Goal: Feedback & Contribution: Submit feedback/report problem

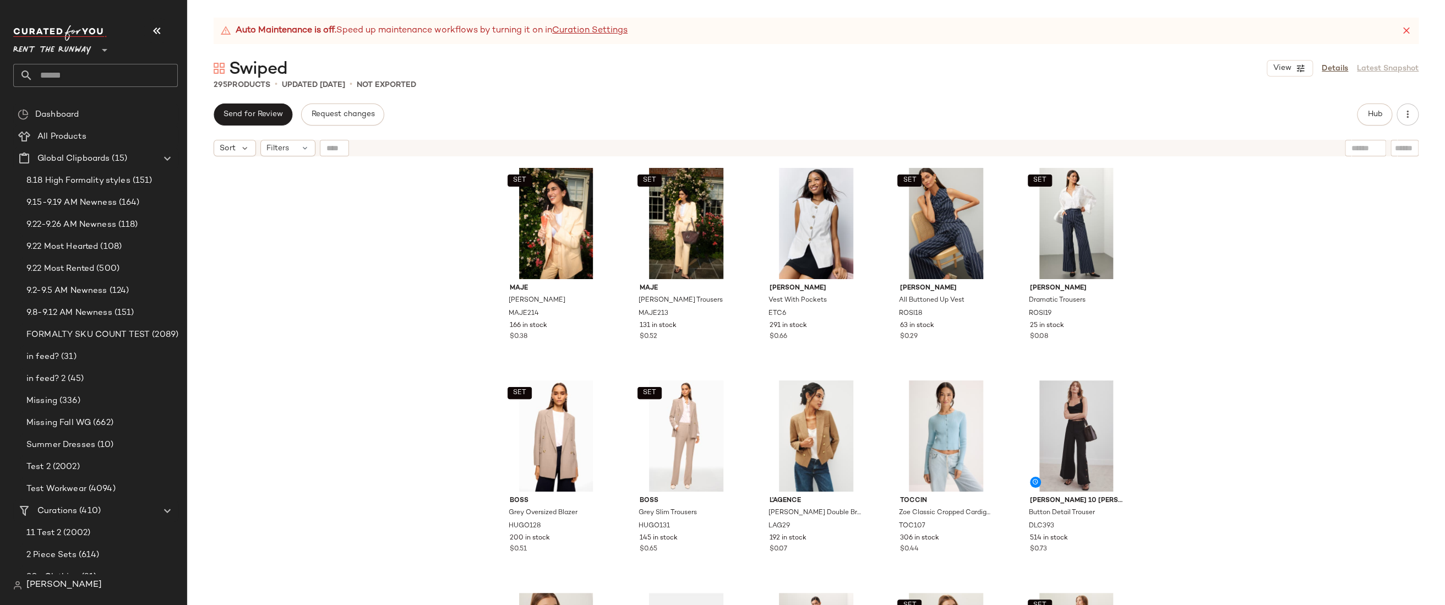
click at [1267, 218] on div "SET Maje [PERSON_NAME] MAJE214 166 in stock $0.38 SET Maje [PERSON_NAME] Trouse…" at bounding box center [816, 397] width 1258 height 471
click at [325, 230] on div "SET Maje Vyron Blazer MAJE214 166 in stock $0.38 SET Maje Pyron Trousers MAJE21…" at bounding box center [816, 397] width 1258 height 471
click at [57, 45] on span "Rent the Runway" at bounding box center [52, 47] width 78 height 20
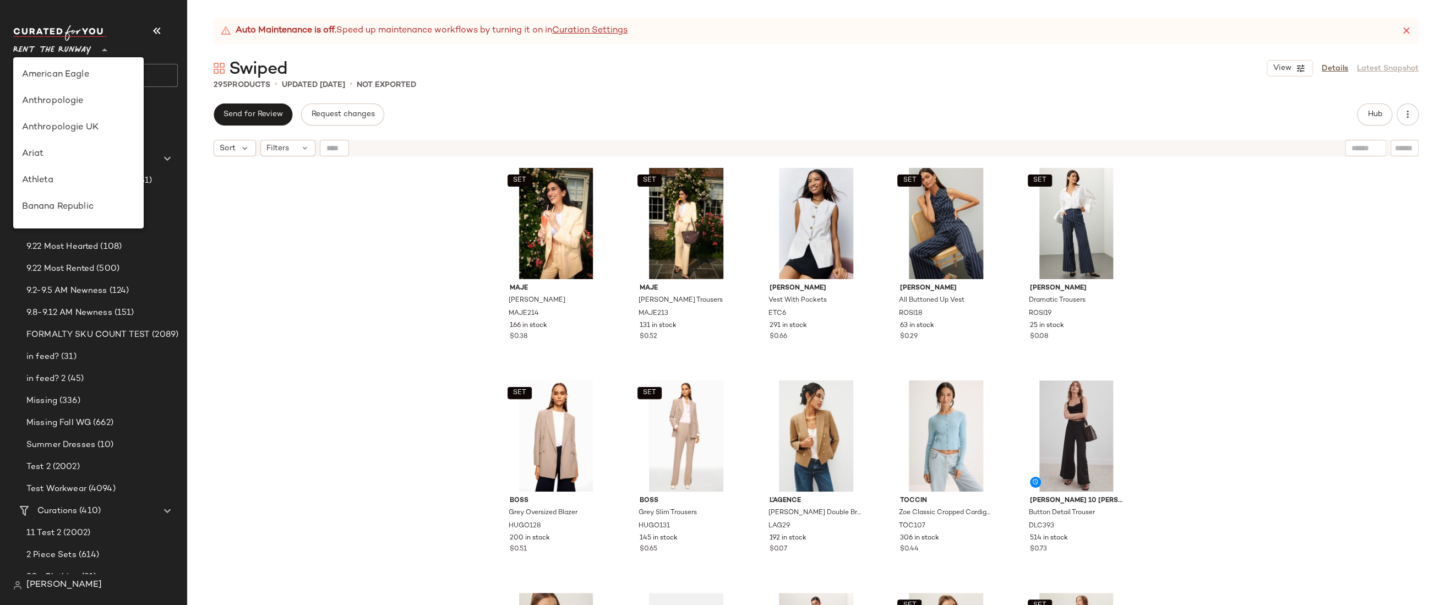
scroll to position [501, 0]
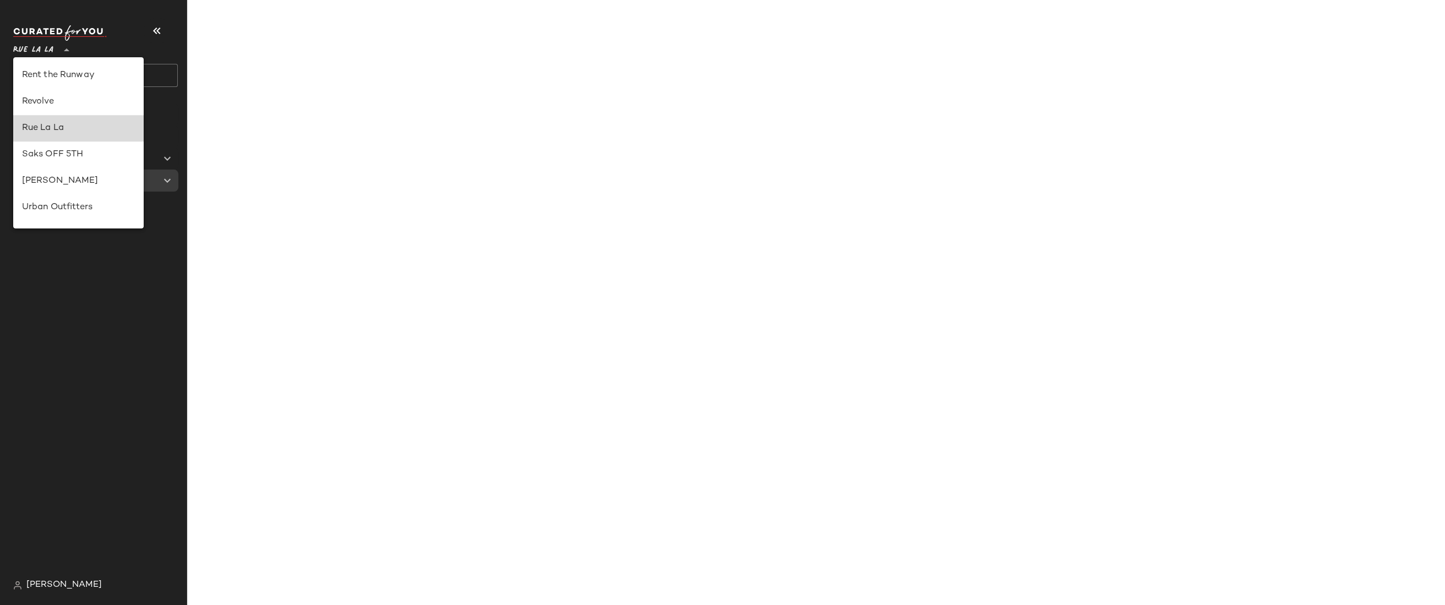
click at [28, 130] on div "Rue La La" at bounding box center [78, 128] width 113 height 13
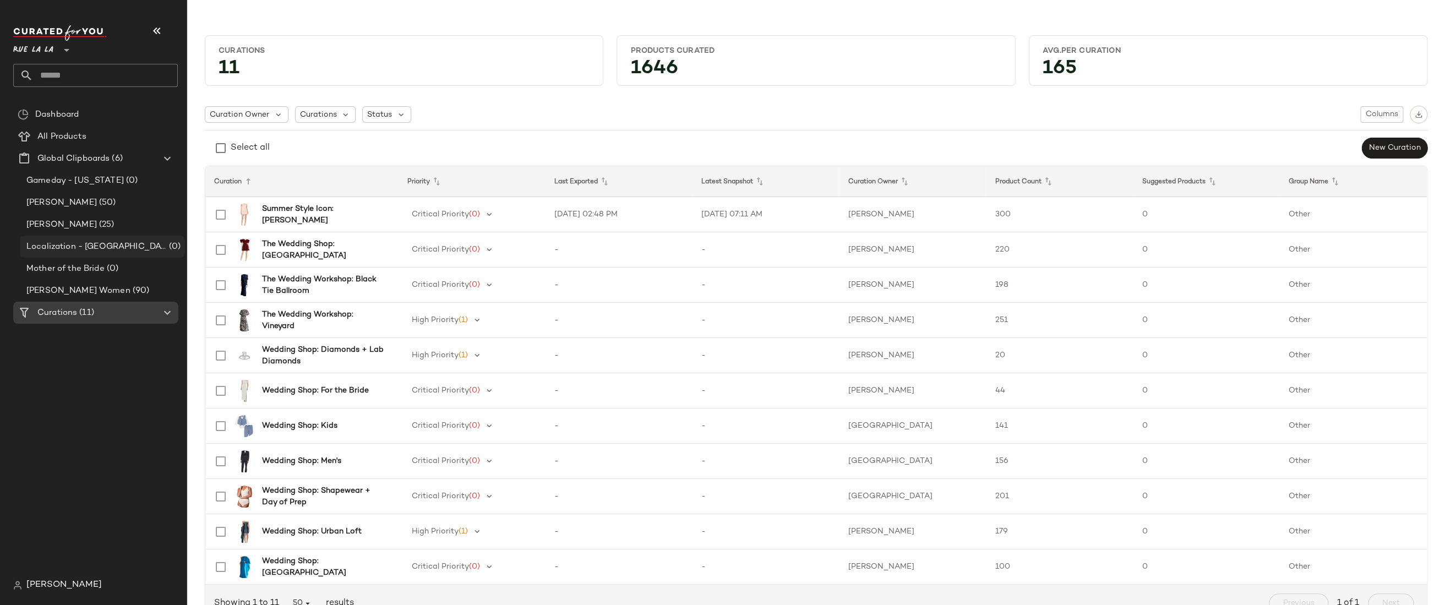
click at [56, 245] on span "Localization - Houston Rodeo" at bounding box center [96, 246] width 140 height 13
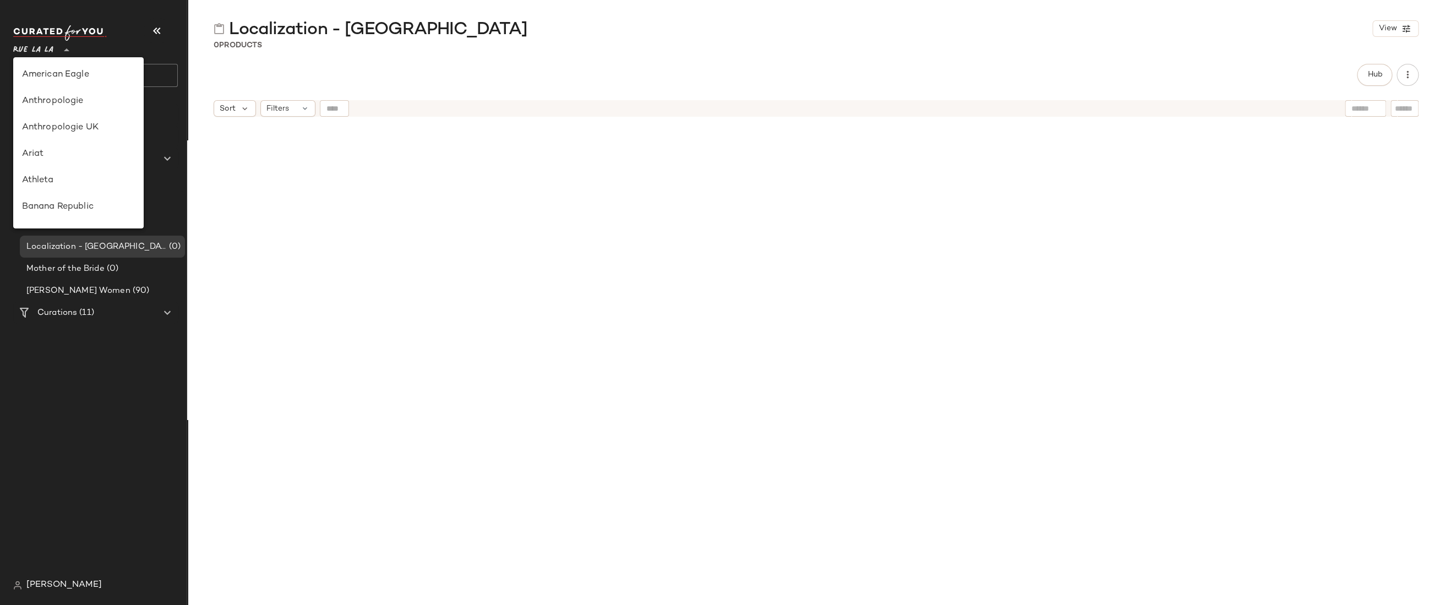
click at [51, 53] on span "Rue La La" at bounding box center [33, 47] width 40 height 20
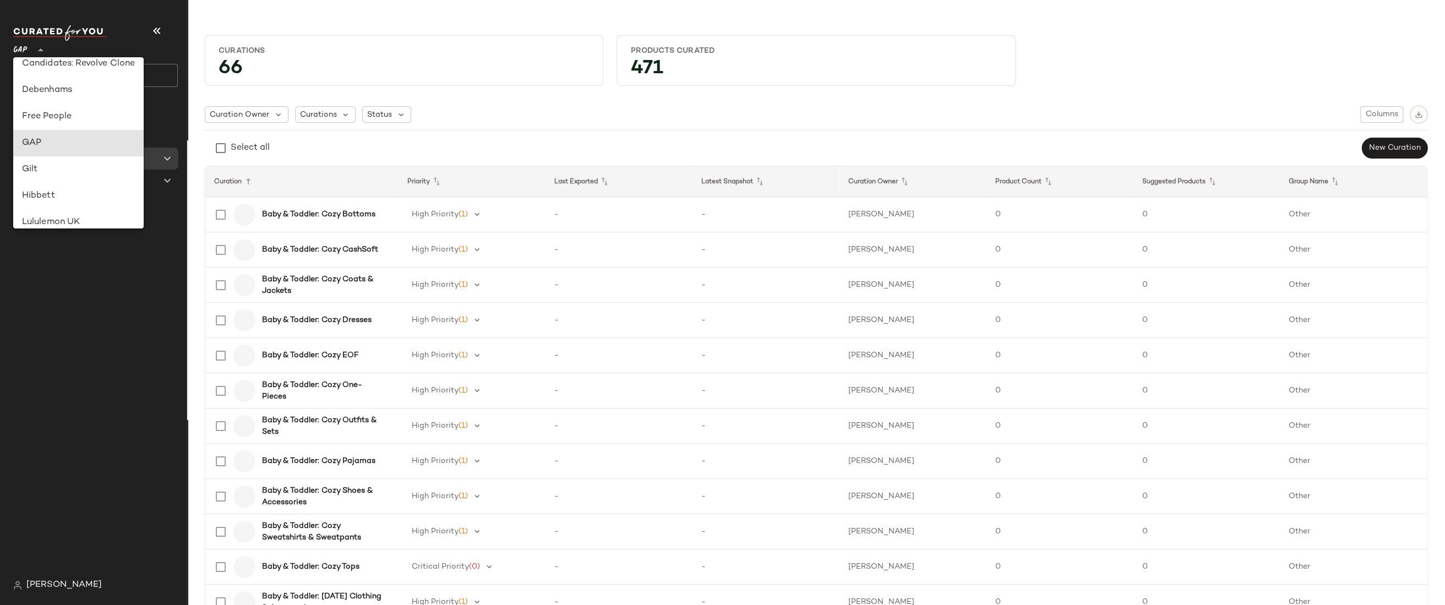
type input "**"
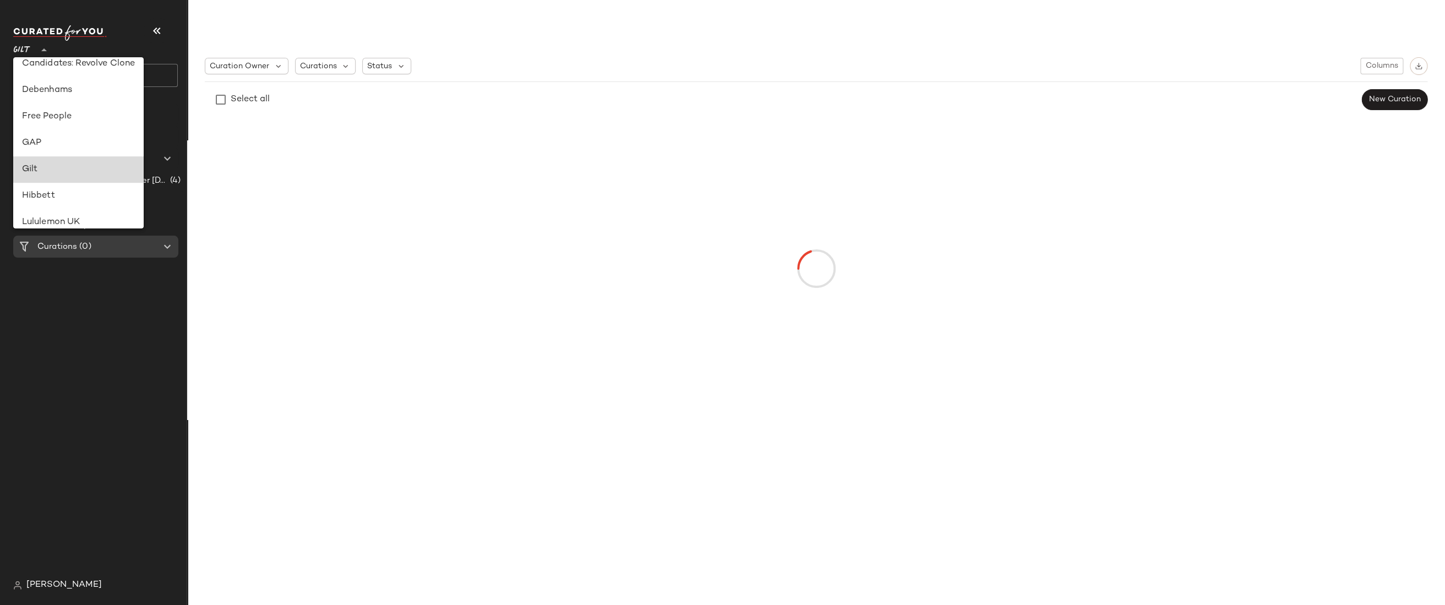
click at [43, 168] on div "Gilt" at bounding box center [78, 169] width 113 height 13
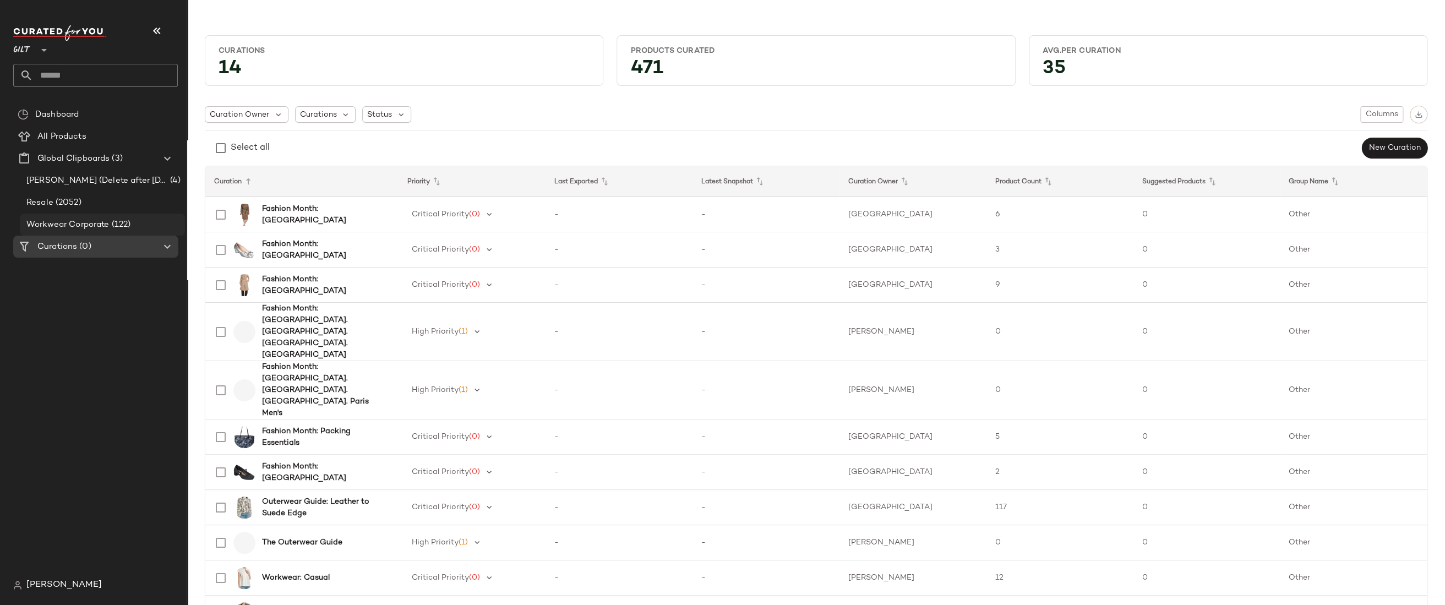
click at [78, 221] on span "Workwear Corporate" at bounding box center [67, 224] width 83 height 13
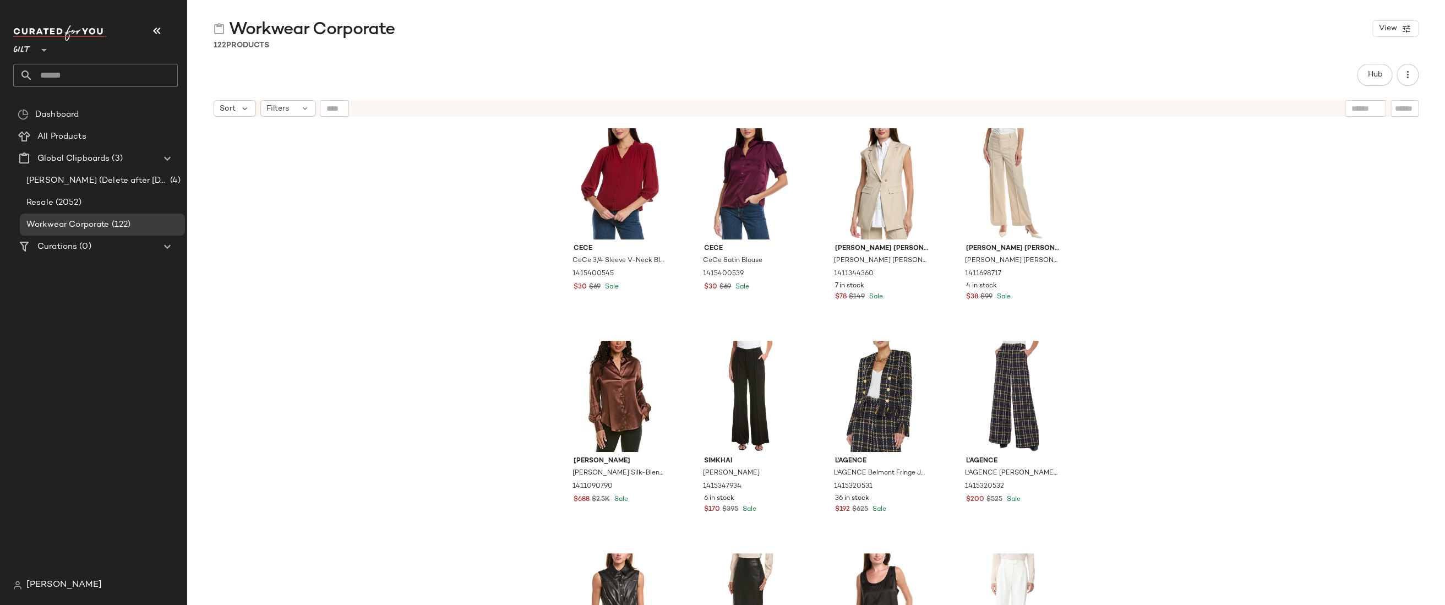
click at [243, 78] on div "Hub" at bounding box center [816, 75] width 1205 height 22
click at [300, 204] on div "CeCe CeCe 3/4 Sleeve V-Neck Blouse 1415400545 $30 $69 Sale CeCe CeCe Satin Blou…" at bounding box center [816, 377] width 1258 height 510
click at [355, 183] on div "CeCe CeCe 3/4 Sleeve V-Neck Blouse 1415400545 $30 $69 Sale CeCe CeCe Satin Blou…" at bounding box center [816, 377] width 1258 height 510
click at [44, 586] on span "[PERSON_NAME]" at bounding box center [63, 584] width 75 height 13
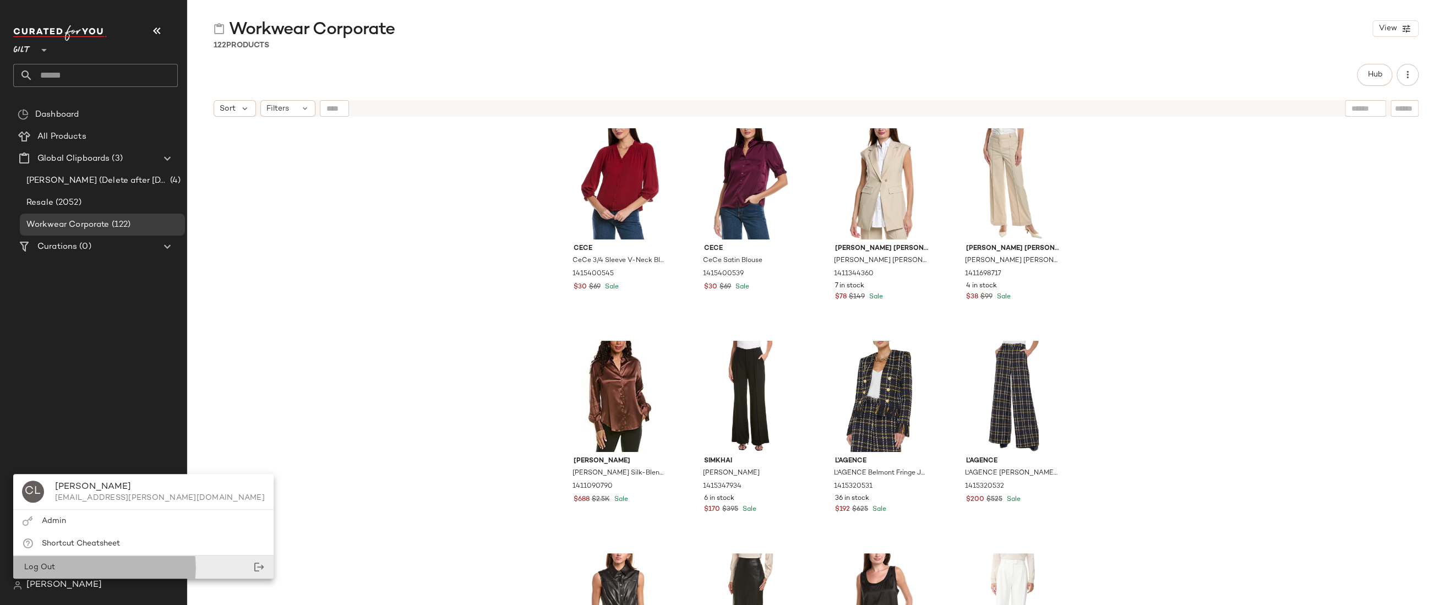
click at [44, 567] on span "Log Out" at bounding box center [38, 567] width 33 height 8
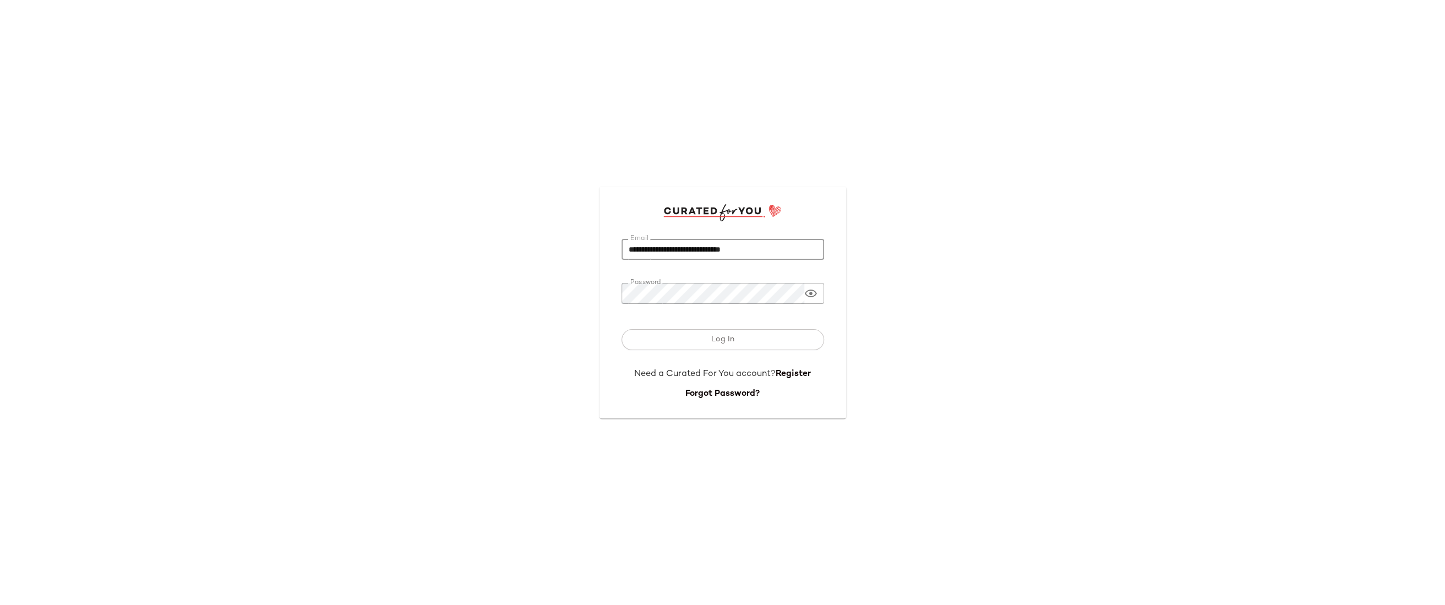
drag, startPoint x: 704, startPoint y: 250, endPoint x: 621, endPoint y: 249, distance: 83.1
click at [621, 249] on input "**********" at bounding box center [722, 249] width 203 height 21
paste input "email"
type input "**********"
click at [966, 207] on div "**********" at bounding box center [722, 302] width 1445 height 605
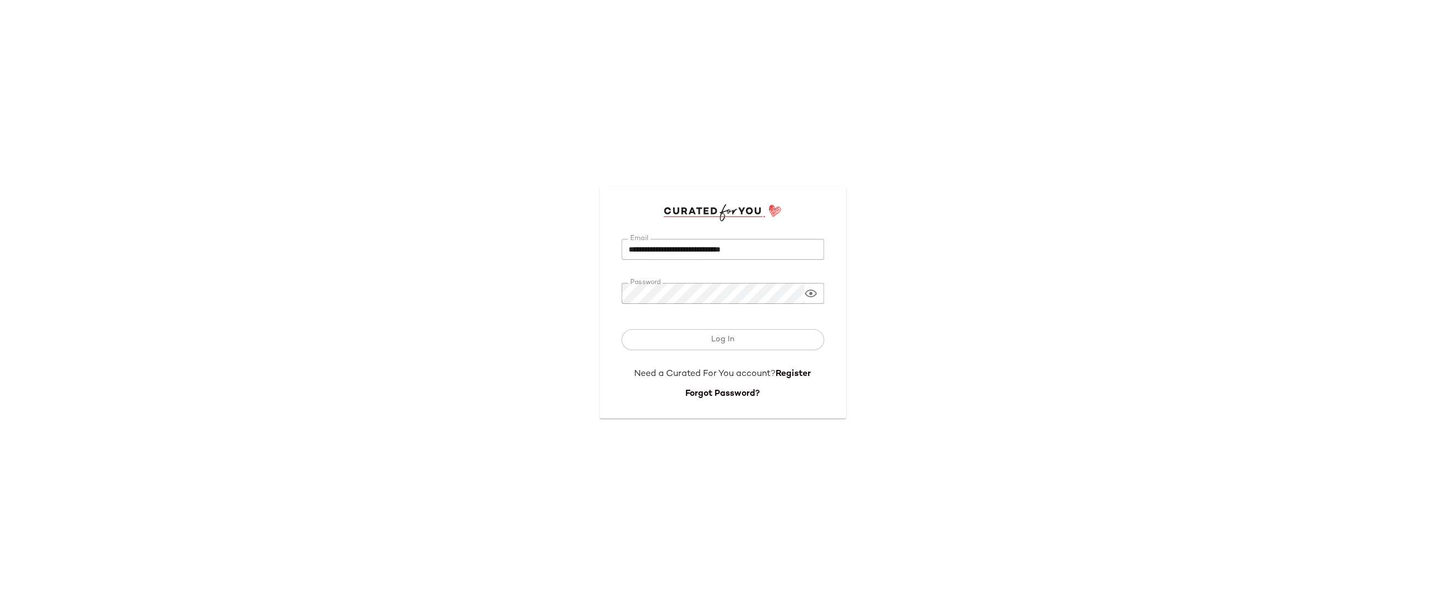
click at [396, 232] on div "**********" at bounding box center [722, 302] width 1445 height 605
click at [611, 291] on div "**********" at bounding box center [722, 302] width 247 height 231
click at [621, 329] on button "Log In" at bounding box center [722, 339] width 203 height 21
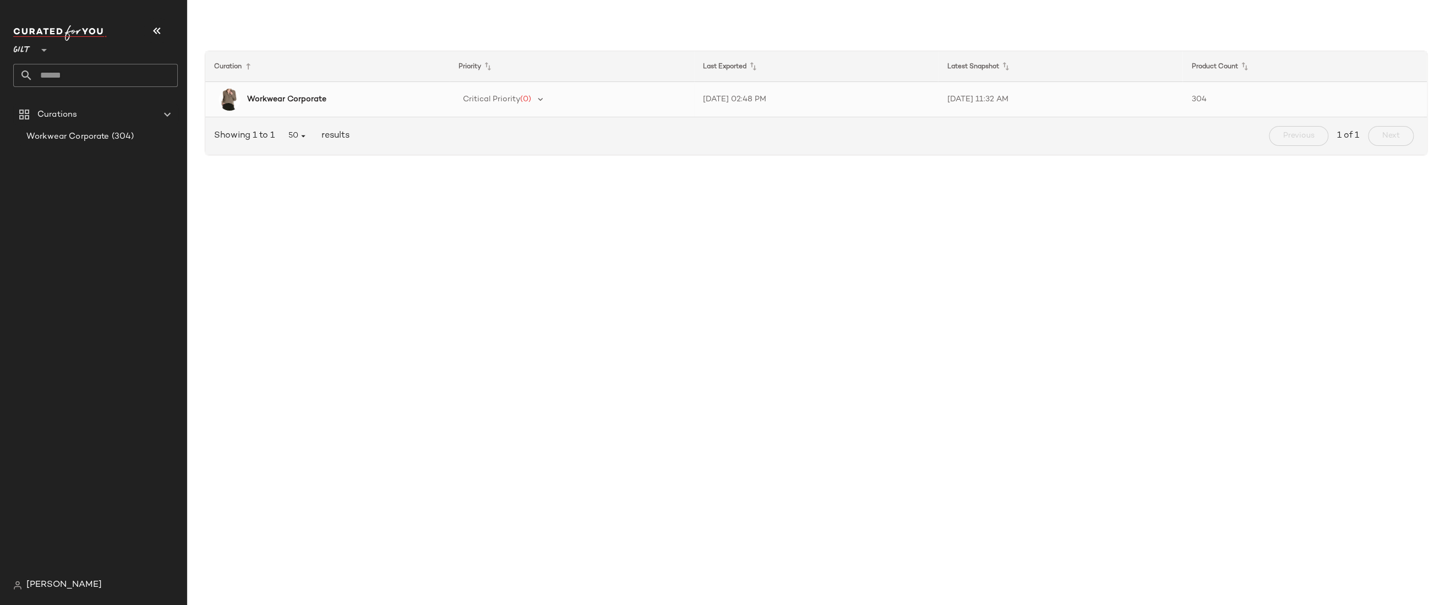
click at [303, 100] on b "Workwear Corporate" at bounding box center [286, 100] width 79 height 12
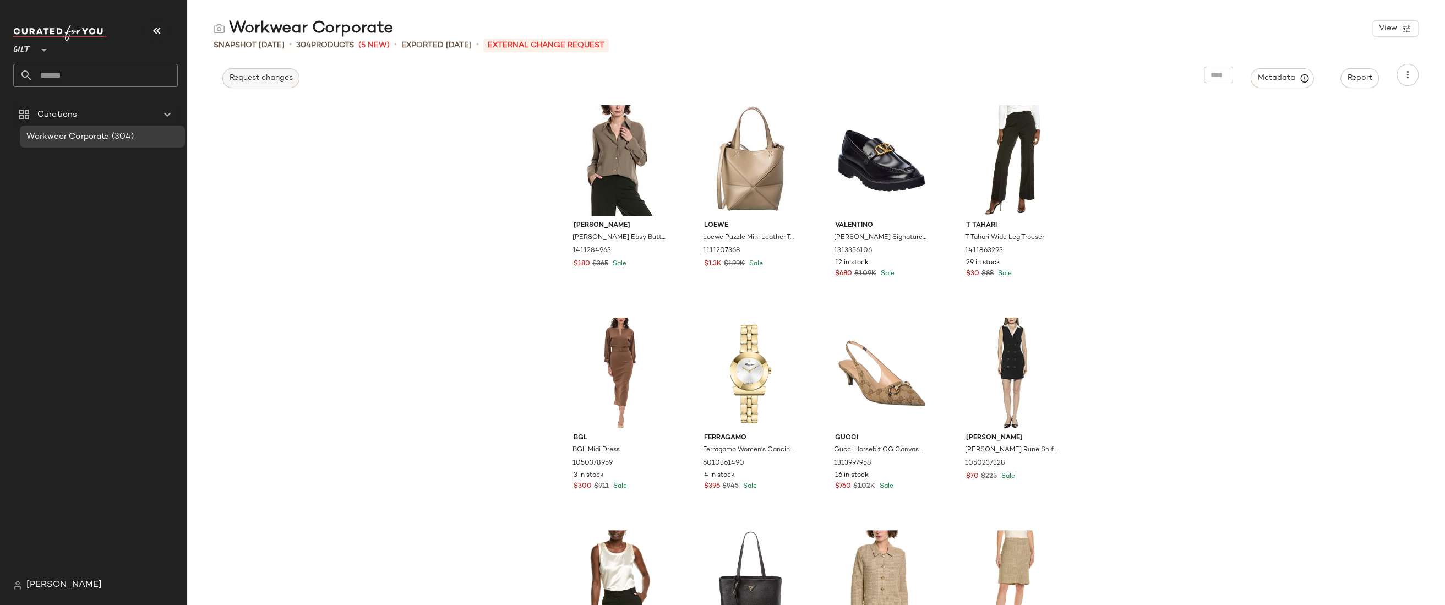
click at [260, 82] on span "Request changes" at bounding box center [261, 78] width 64 height 9
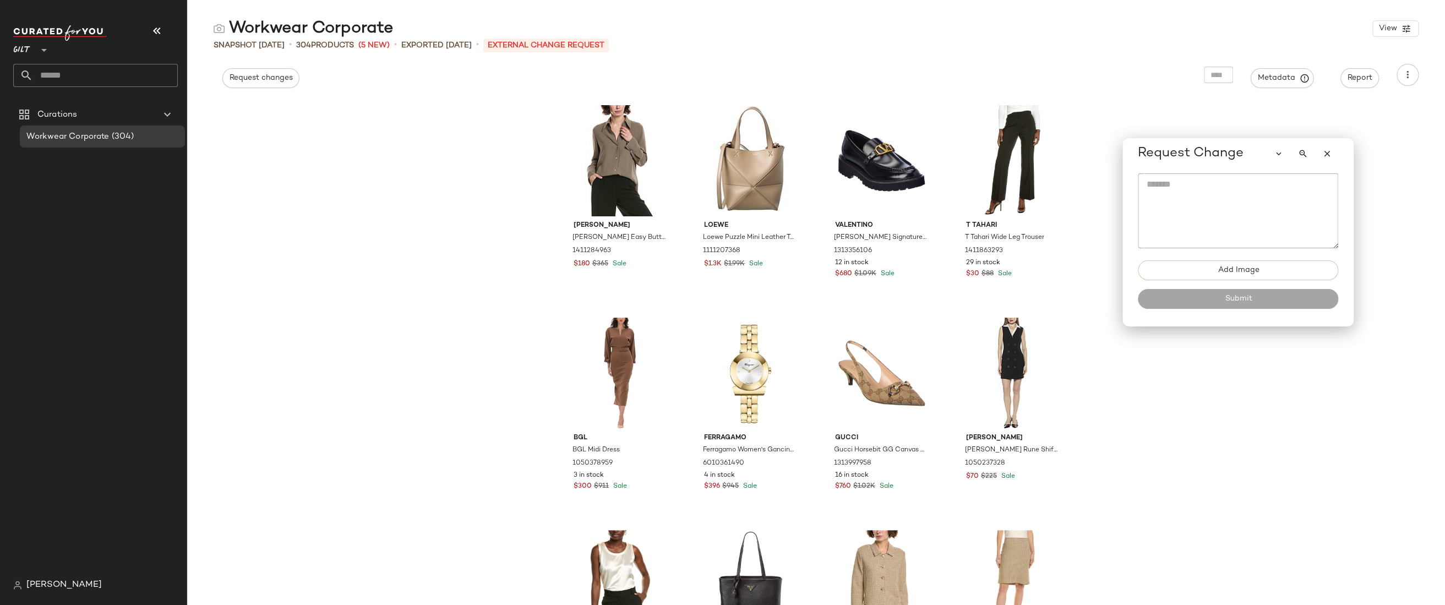
drag, startPoint x: 183, startPoint y: 71, endPoint x: 1250, endPoint y: 154, distance: 1070.3
click at [1250, 154] on div "Request Change" at bounding box center [1238, 154] width 200 height 22
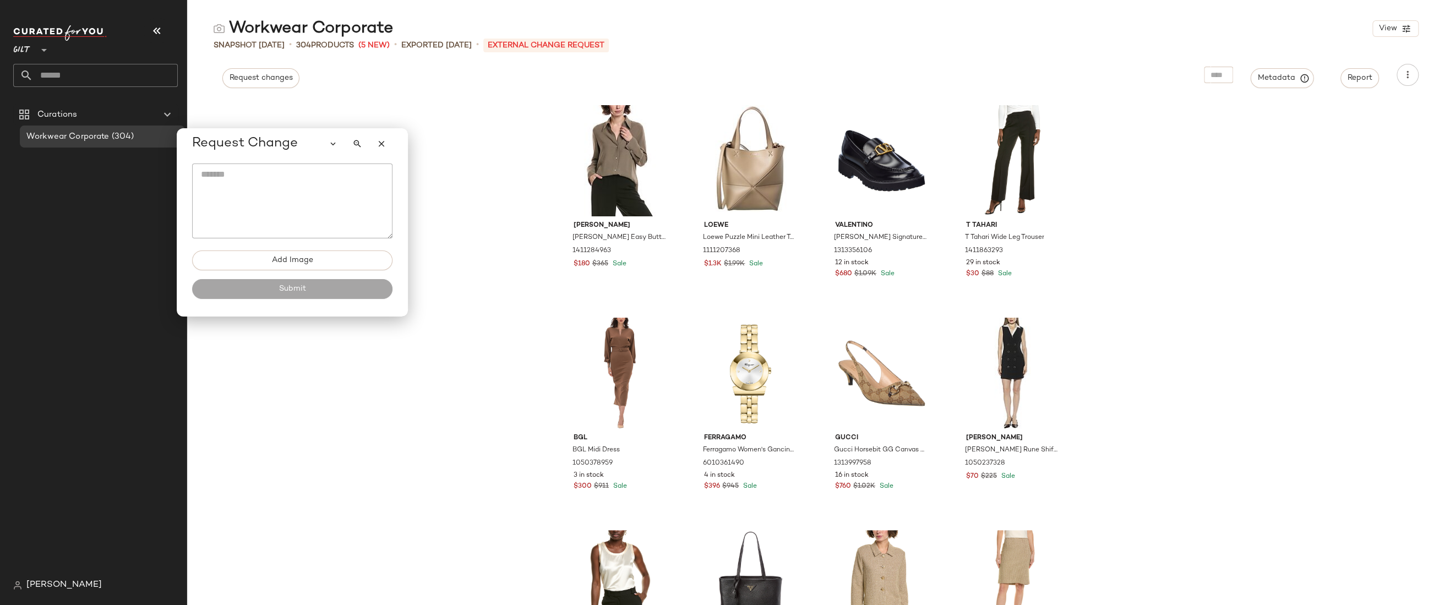
drag, startPoint x: 1259, startPoint y: 155, endPoint x: 296, endPoint y: 142, distance: 962.6
click at [296, 142] on div "Request Change" at bounding box center [292, 144] width 200 height 22
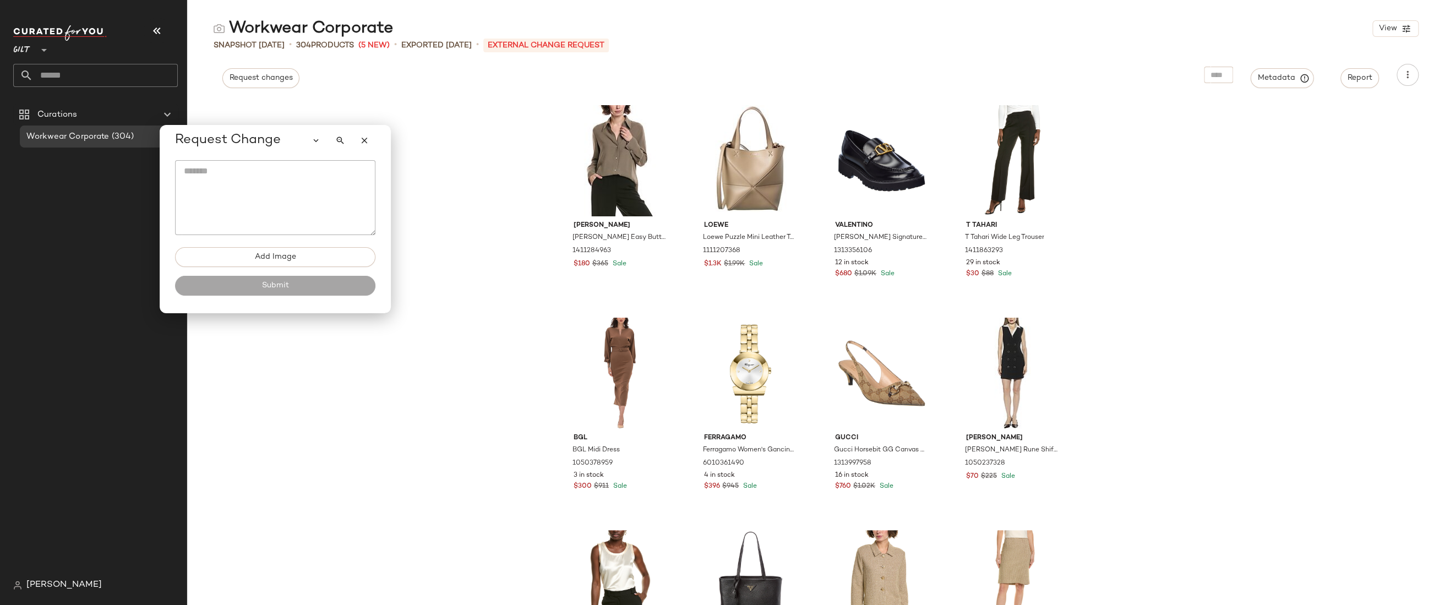
click at [233, 177] on textarea at bounding box center [275, 197] width 200 height 75
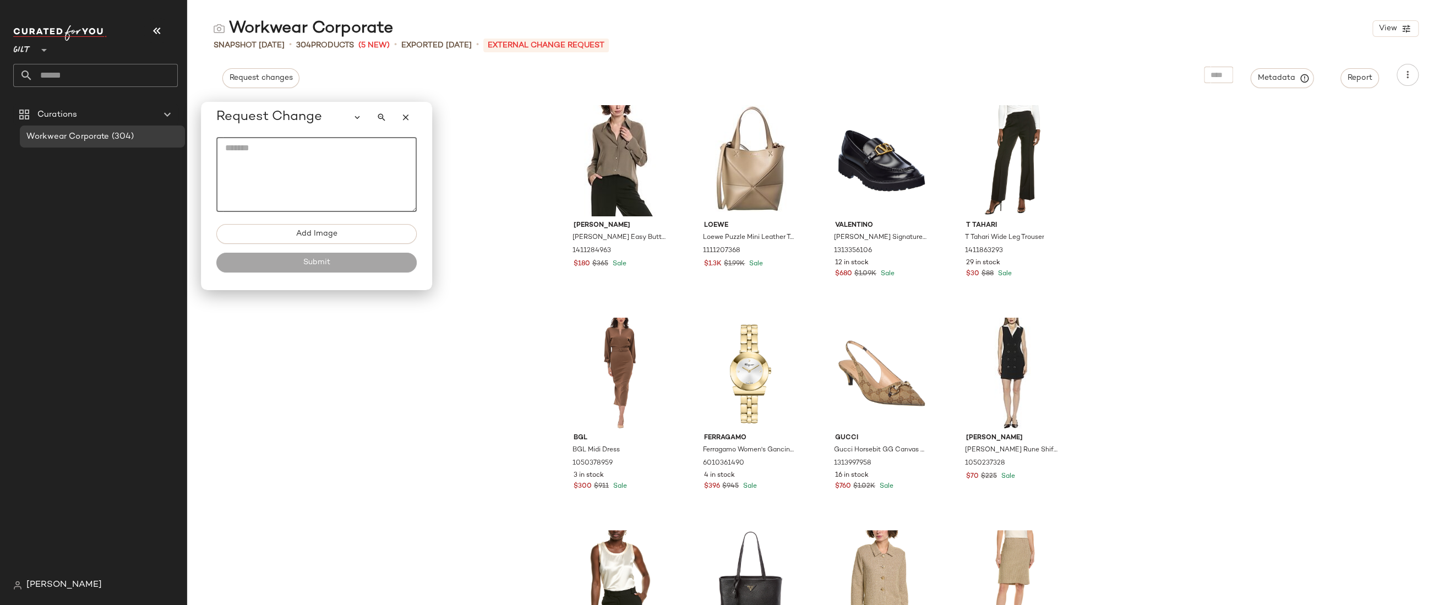
drag, startPoint x: 289, startPoint y: 143, endPoint x: 330, endPoint y: 119, distance: 46.8
click at [330, 119] on div "Request Change" at bounding box center [316, 117] width 200 height 22
click at [1313, 159] on div "Vince Vince Easy Button Blouse 1411284963 $180 $365 Sale Loewe Loewe Puzzle Min…" at bounding box center [816, 352] width 1258 height 506
click at [321, 234] on span "Add Image" at bounding box center [317, 233] width 42 height 9
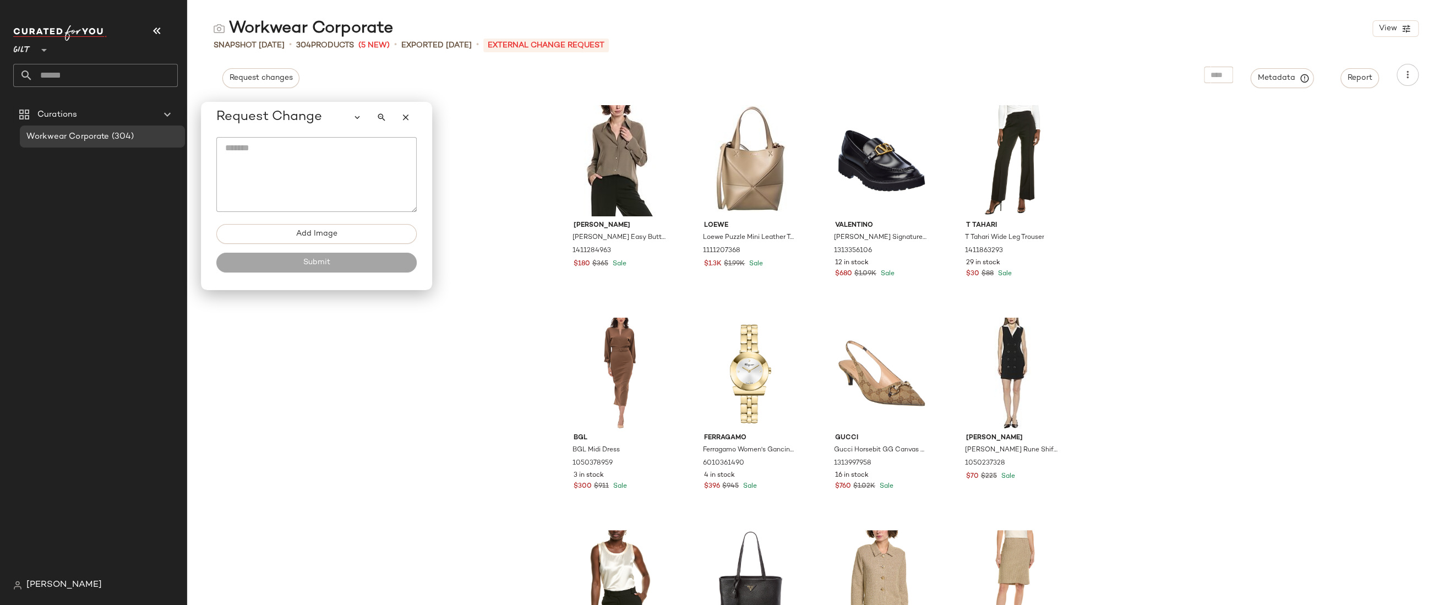
click at [261, 315] on div "Vince Vince Easy Button Blouse 1411284963 $180 $365 Sale Loewe Loewe Puzzle Min…" at bounding box center [816, 352] width 1258 height 506
click at [244, 149] on textarea at bounding box center [316, 174] width 200 height 75
click at [358, 118] on icon "button" at bounding box center [357, 117] width 10 height 10
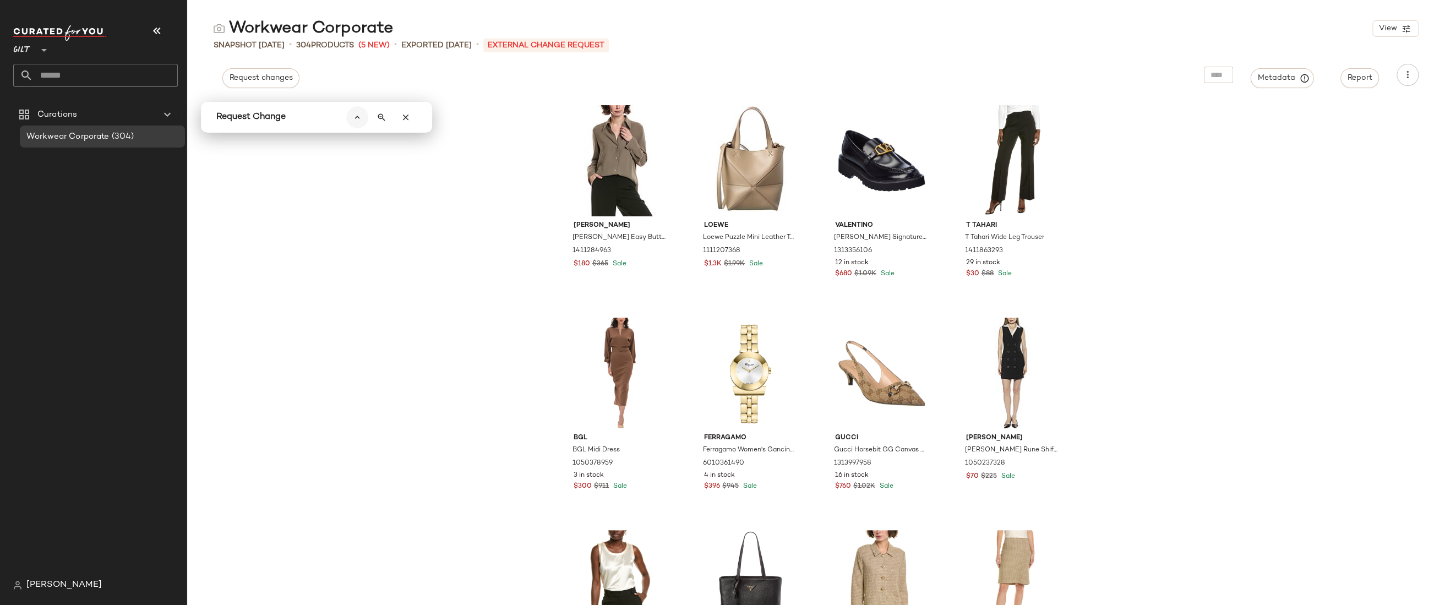
click at [358, 118] on icon "button" at bounding box center [357, 117] width 10 height 10
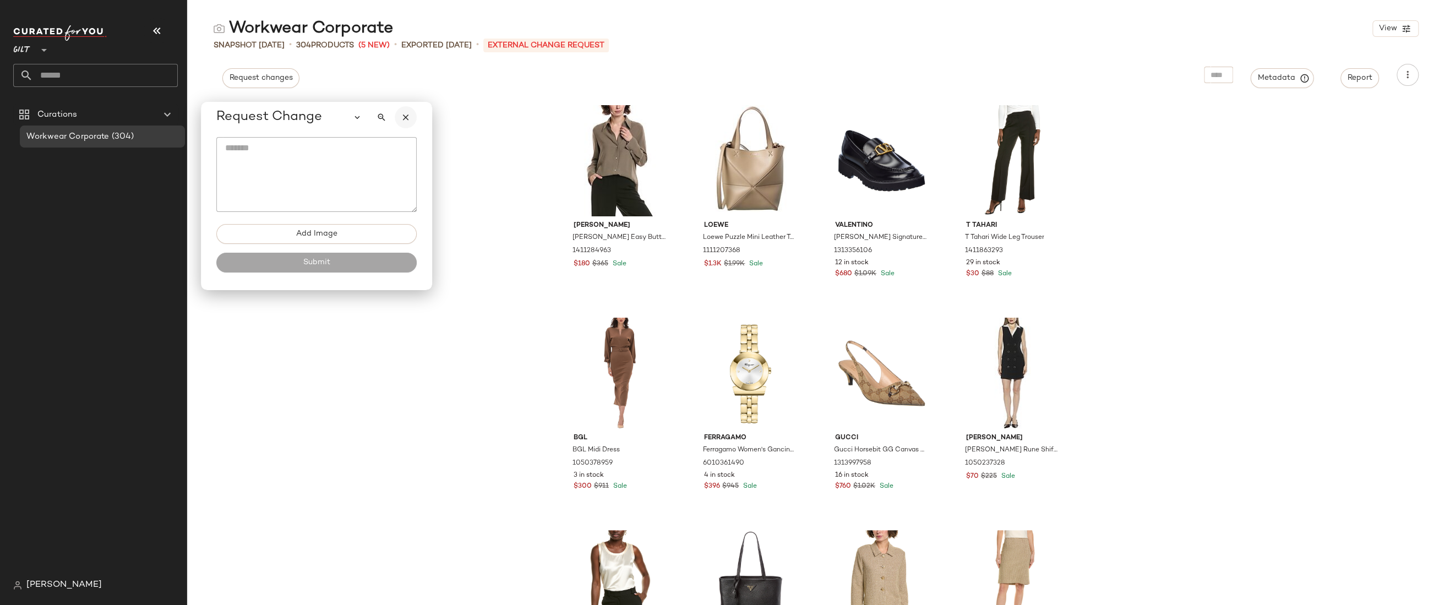
click at [408, 118] on icon "button" at bounding box center [406, 117] width 10 height 10
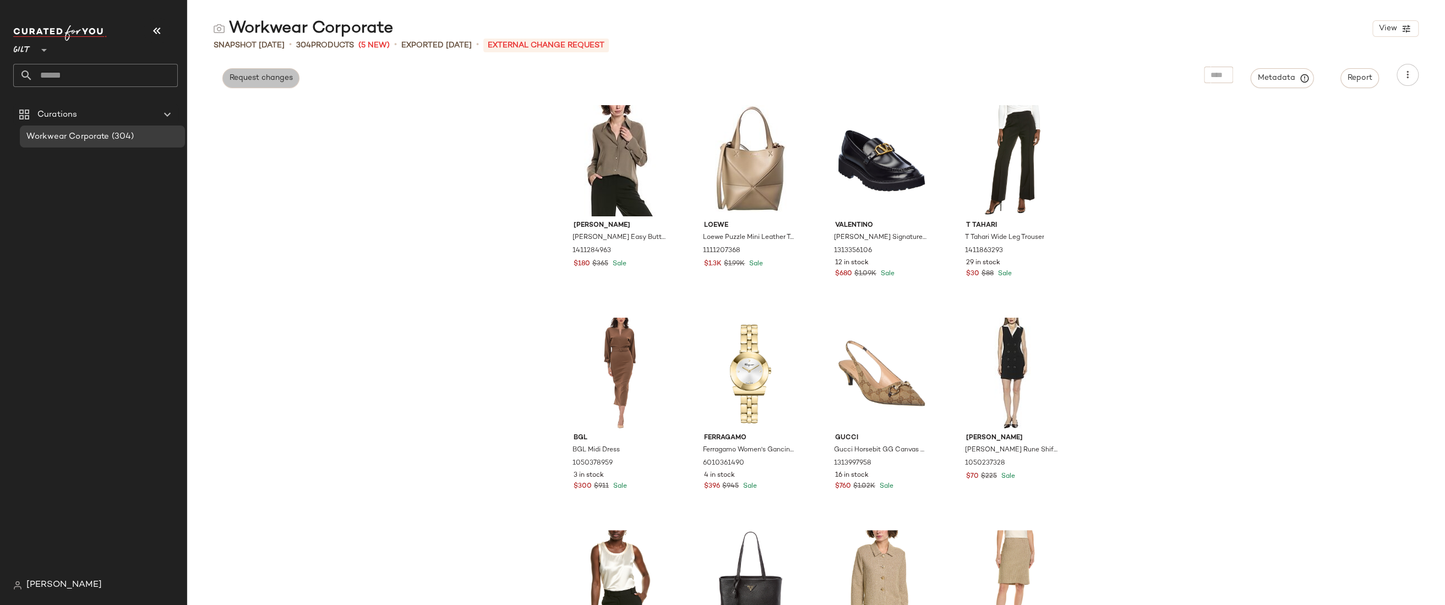
click at [263, 84] on button "Request changes" at bounding box center [260, 78] width 77 height 20
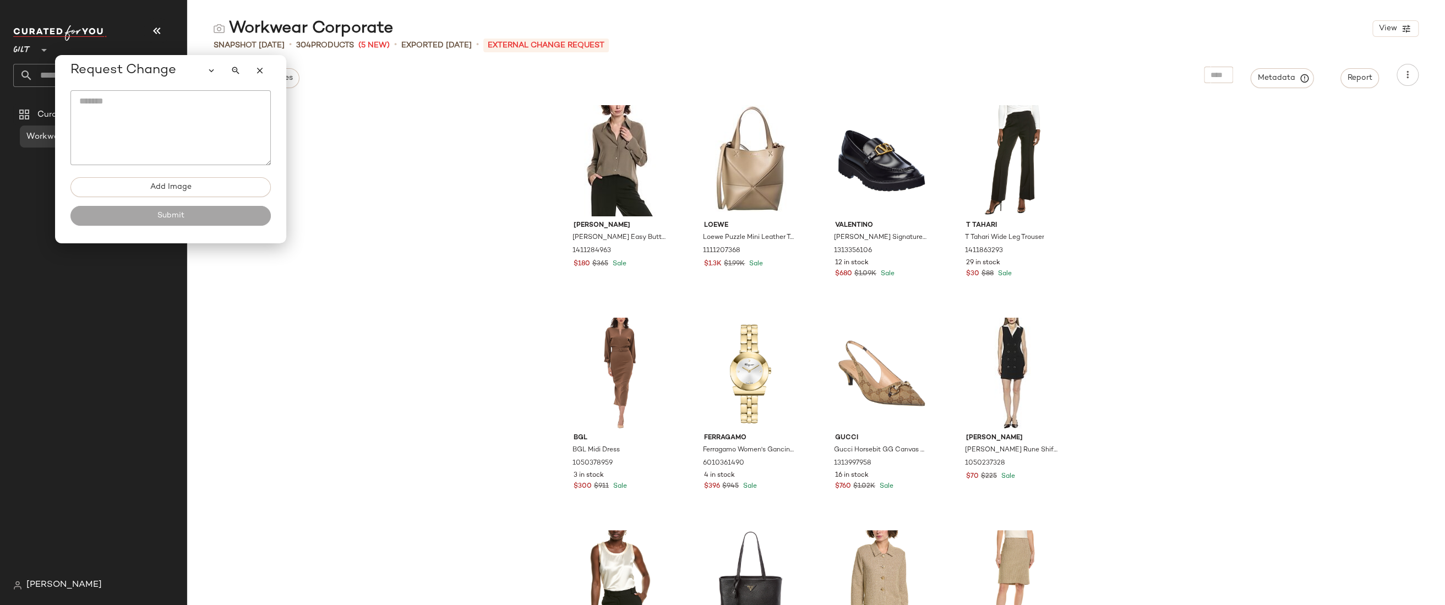
click at [110, 103] on textarea at bounding box center [170, 127] width 200 height 75
type textarea "*******"
click at [178, 185] on span "Add Image" at bounding box center [171, 187] width 42 height 9
type input "**********"
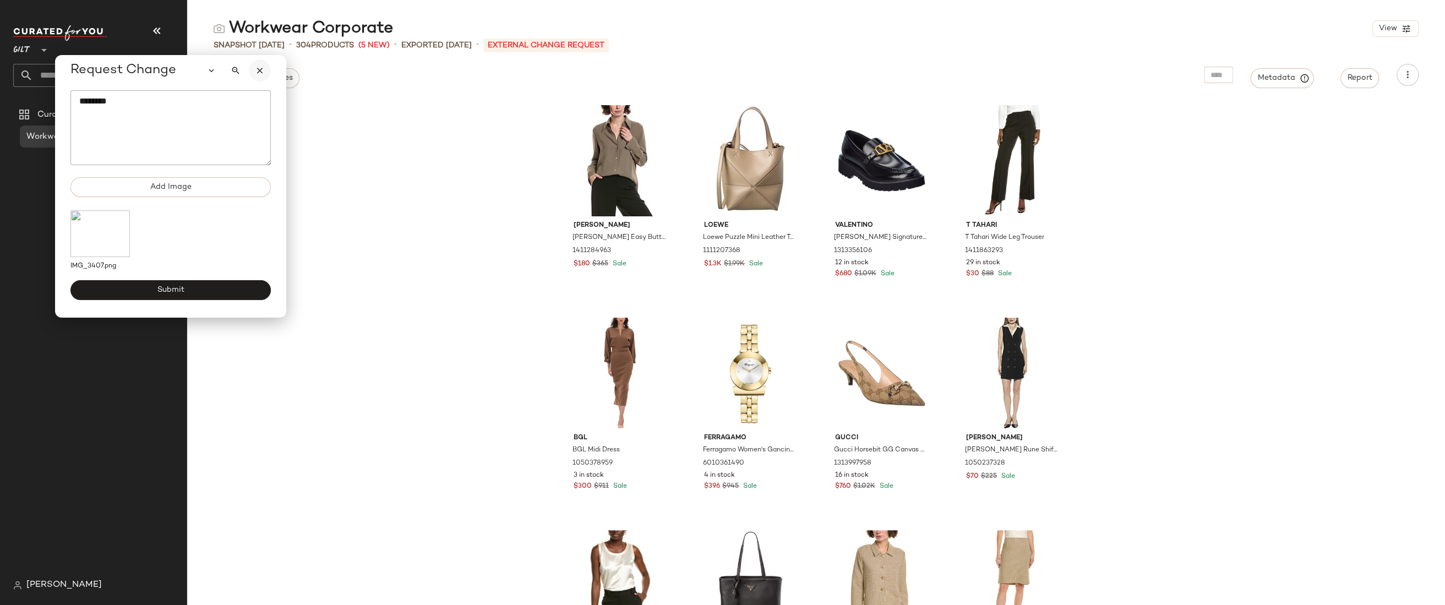
click at [259, 77] on button "button" at bounding box center [260, 70] width 22 height 22
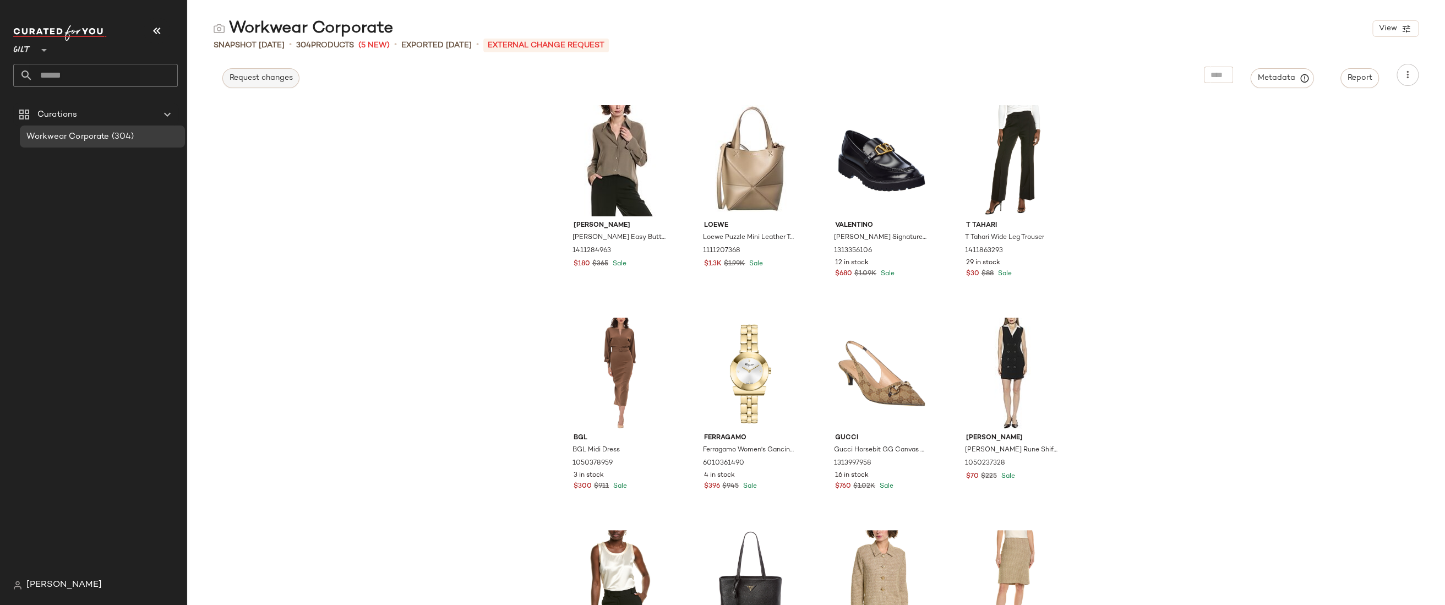
click at [257, 79] on span "Request changes" at bounding box center [261, 78] width 64 height 9
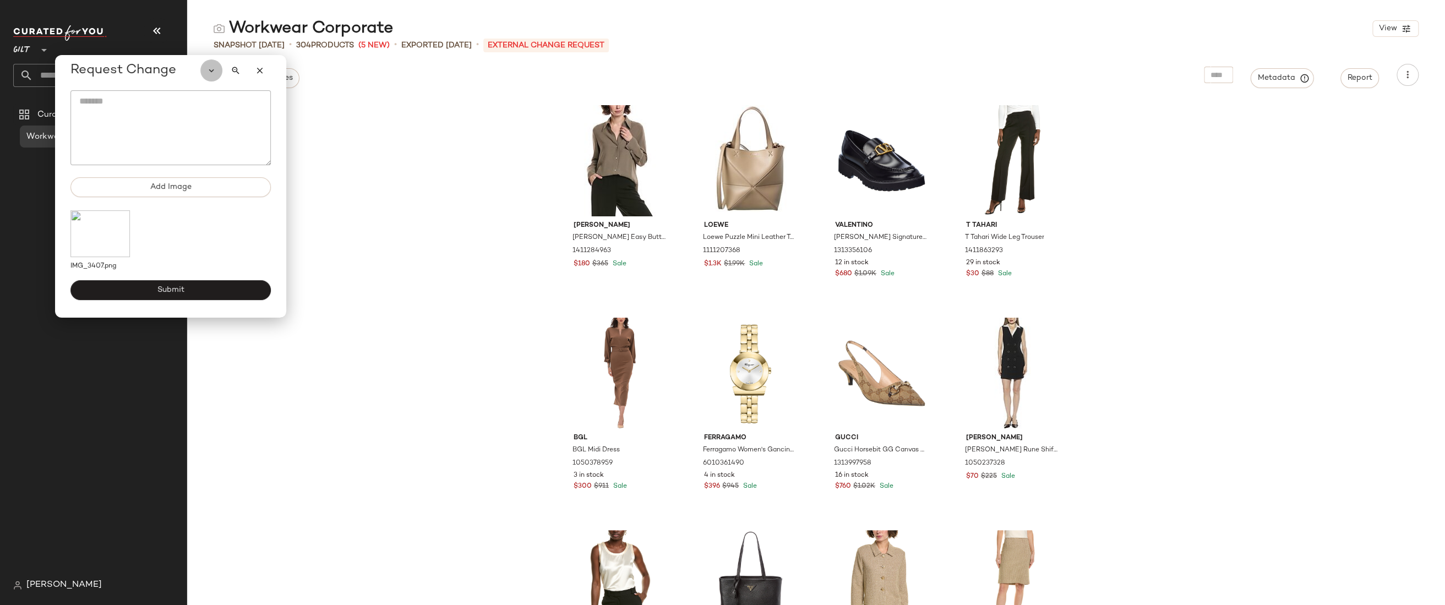
click at [204, 78] on button "button" at bounding box center [211, 70] width 22 height 22
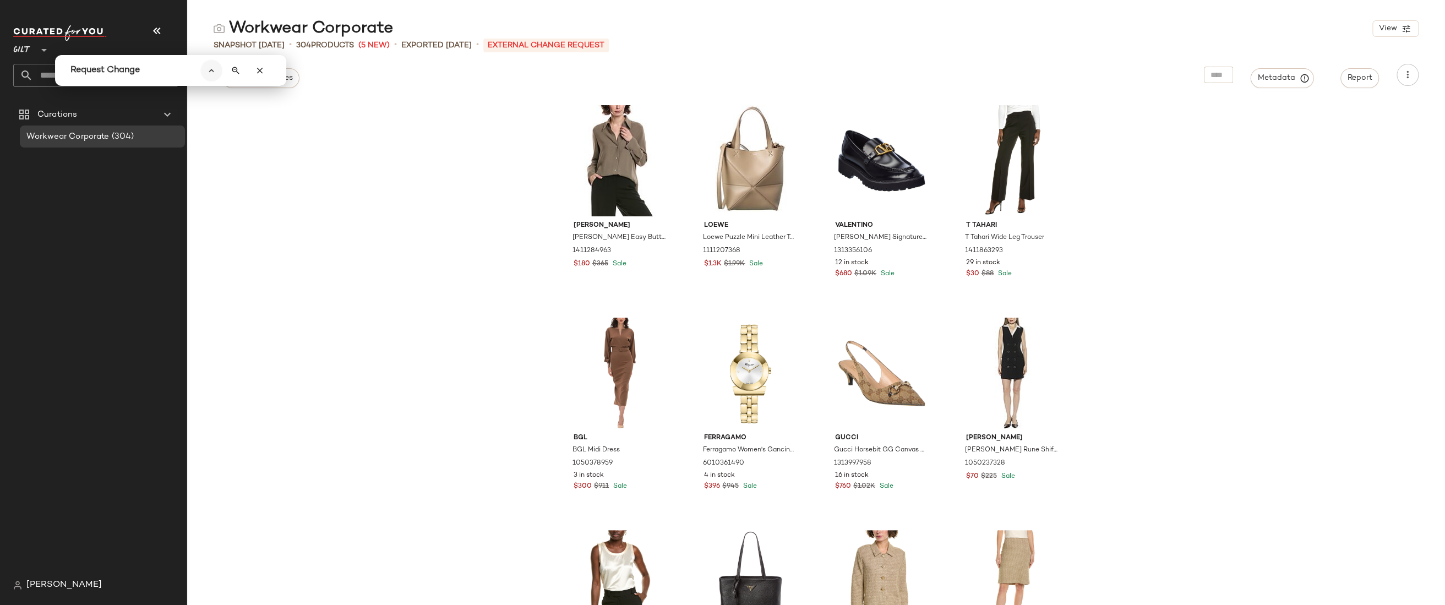
click at [211, 73] on icon "button" at bounding box center [211, 70] width 10 height 10
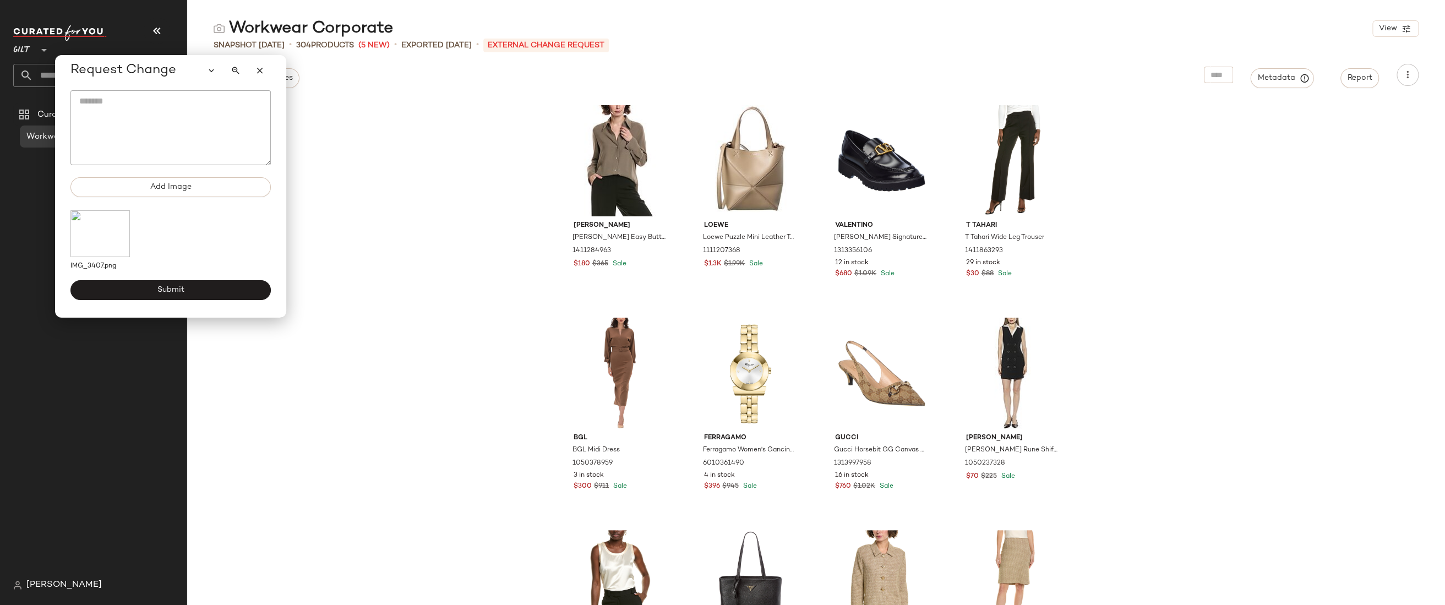
click at [391, 95] on div "Workwear Corporate View Snapshot Aug 20th • 304 Products (5 New) • Exported Aug…" at bounding box center [816, 311] width 1258 height 587
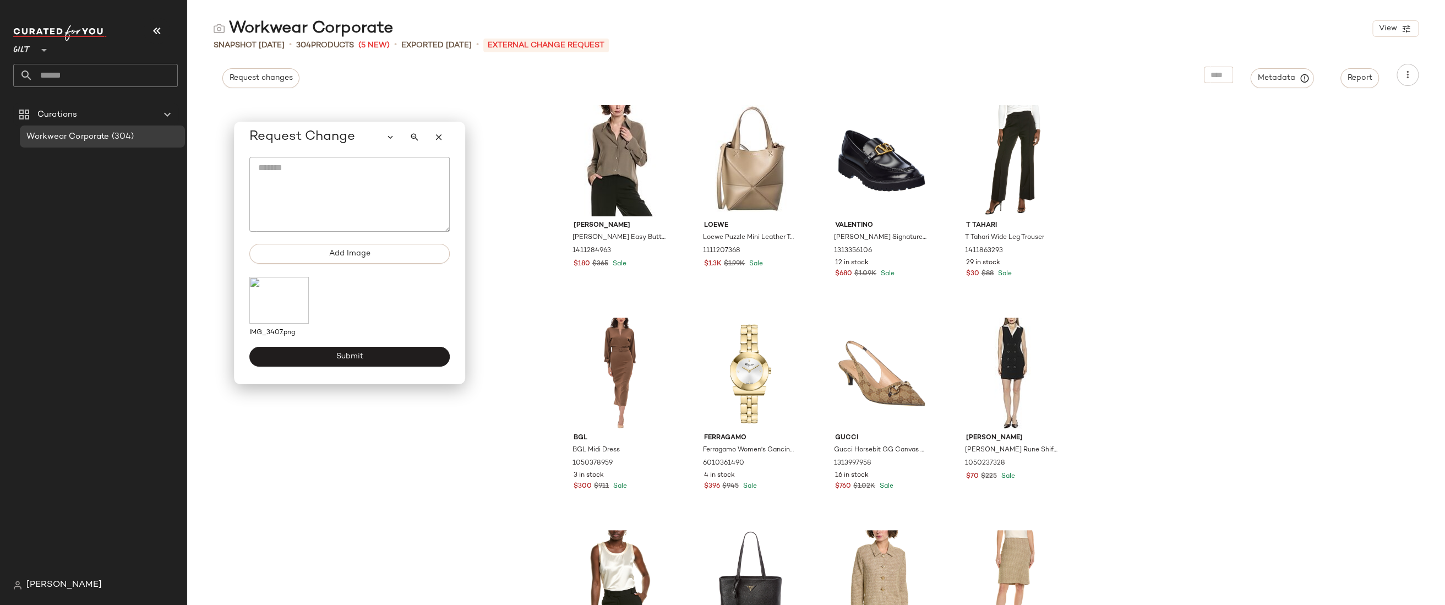
drag, startPoint x: 274, startPoint y: 80, endPoint x: 452, endPoint y: 146, distance: 190.9
click at [452, 146] on div "Request Change" at bounding box center [349, 137] width 218 height 31
click at [501, 90] on div "Workwear Corporate View Snapshot Aug 20th • 304 Products (5 New) • Exported Aug…" at bounding box center [816, 311] width 1258 height 587
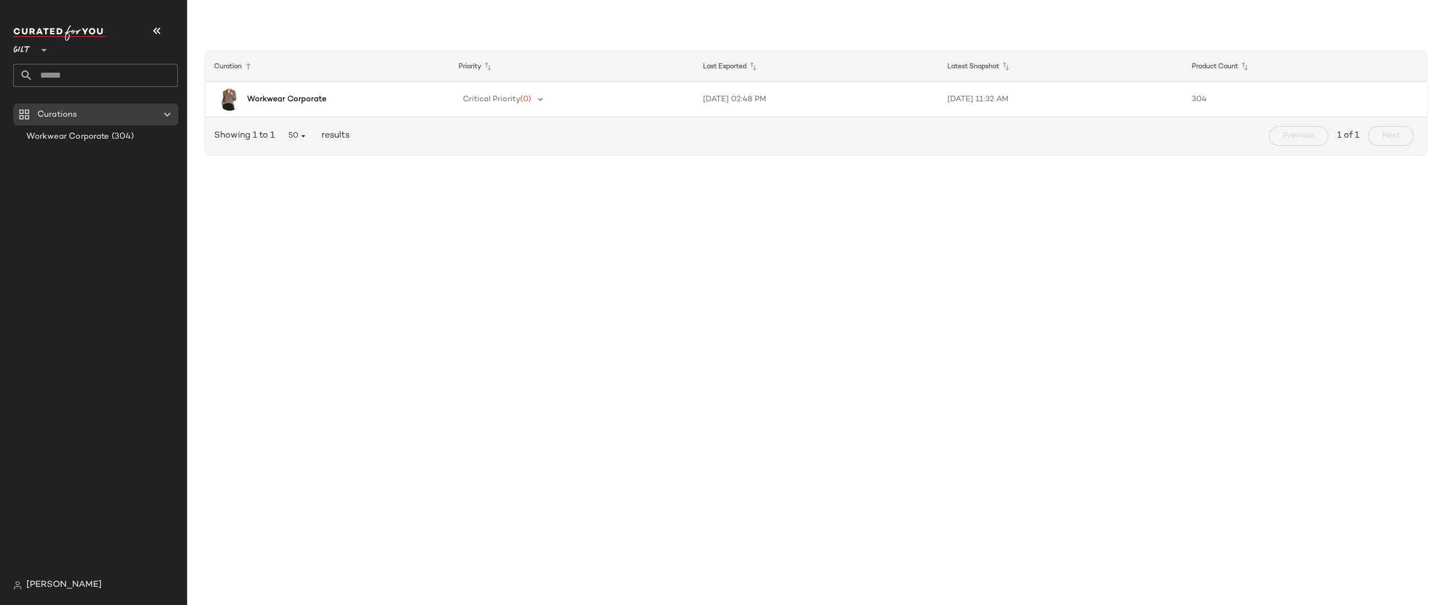
click at [19, 585] on img at bounding box center [17, 585] width 9 height 9
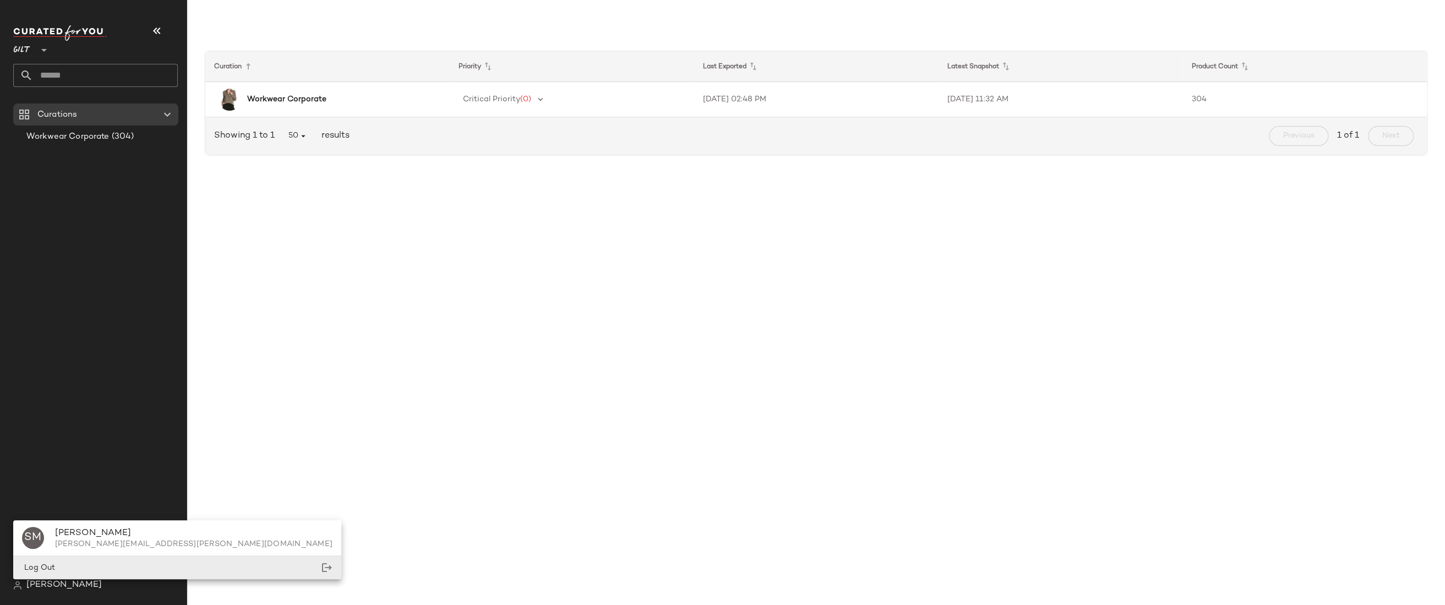
click at [41, 569] on span "Log Out" at bounding box center [38, 568] width 33 height 8
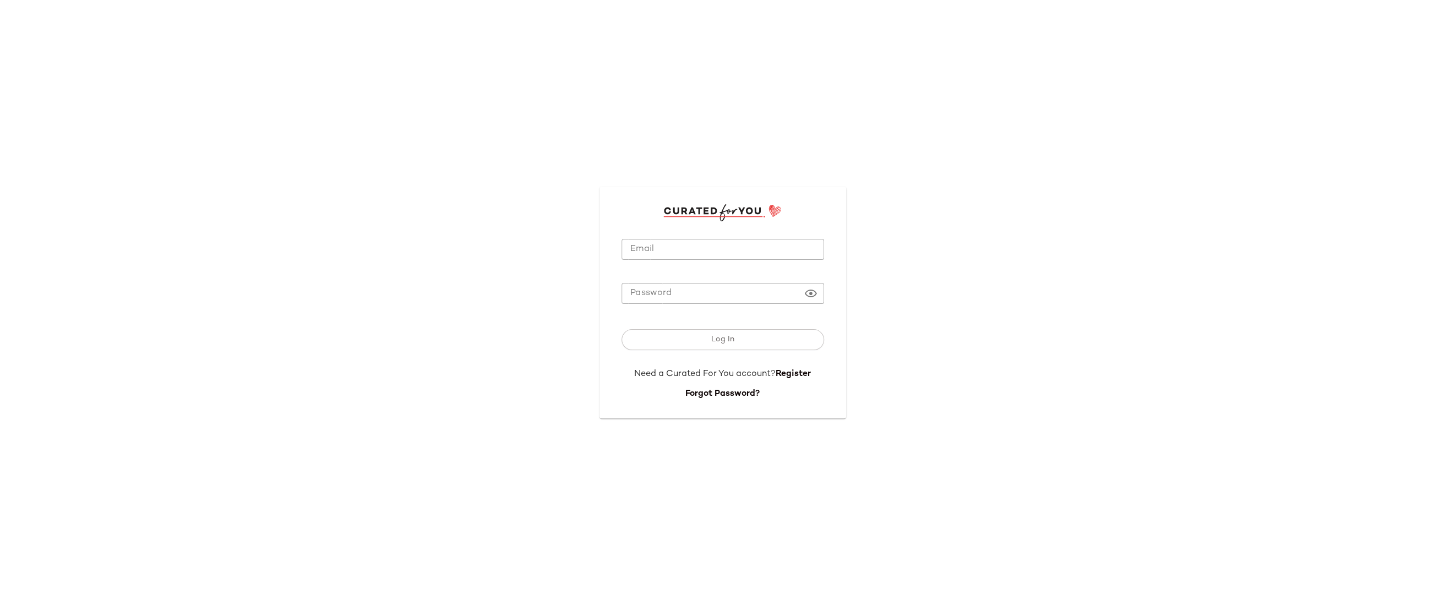
type input "**********"
click at [720, 340] on span "Log In" at bounding box center [722, 339] width 24 height 9
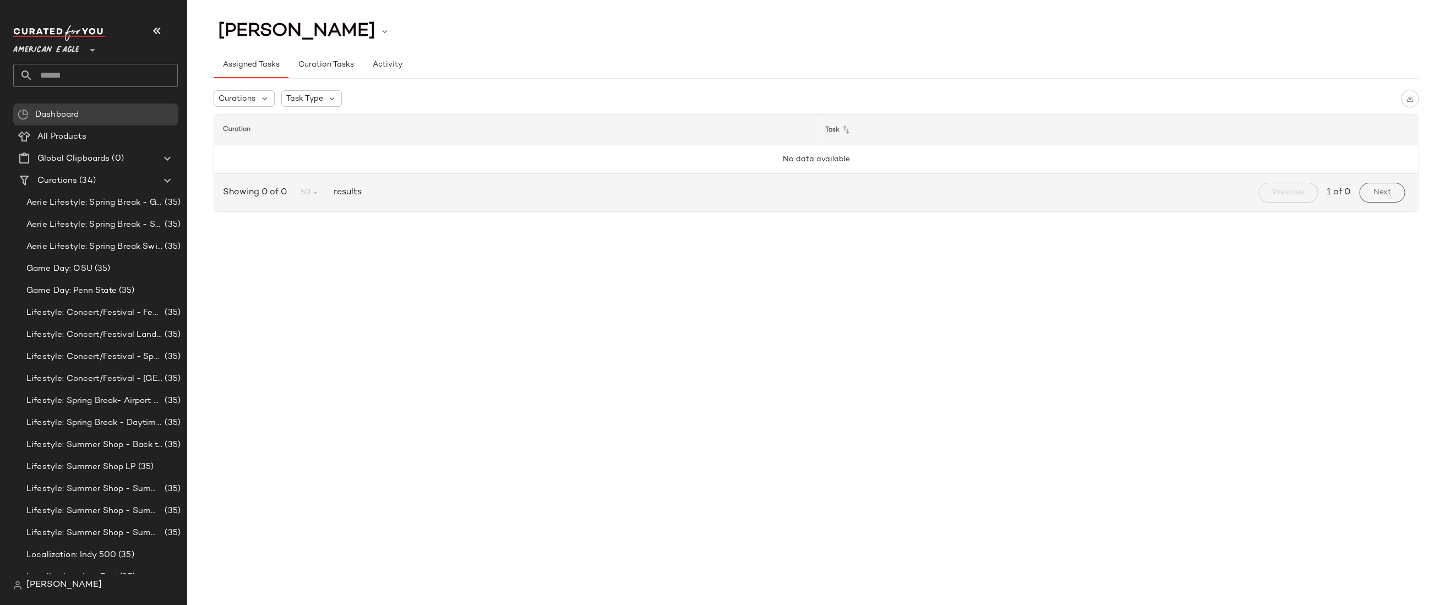
click at [340, 264] on div "CHANELLE LEADLEY Assigned Tasks Curation Tasks Activity Curations Task Type Cur…" at bounding box center [816, 311] width 1258 height 587
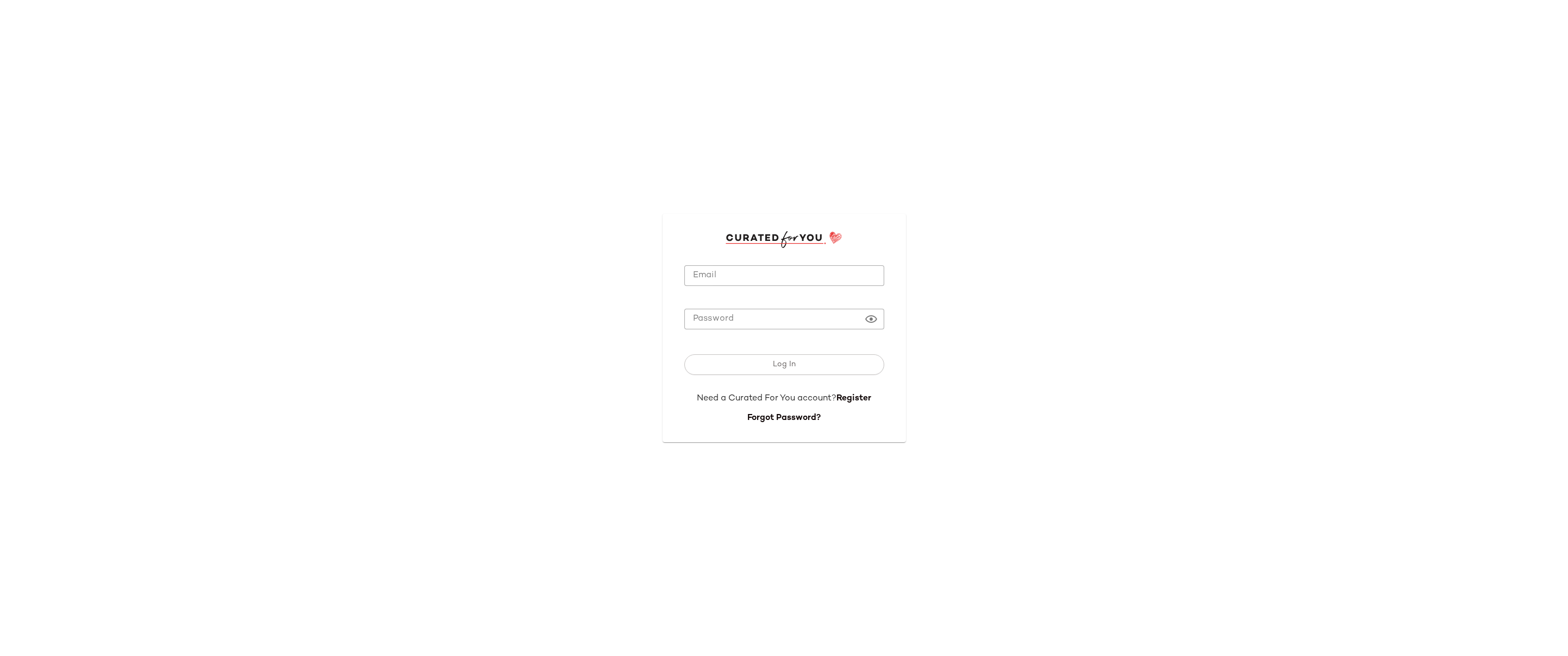
type input "**********"
click at [775, 269] on input "**********" at bounding box center [784, 275] width 200 height 21
click at [925, 269] on div "**********" at bounding box center [784, 328] width 1568 height 656
click at [792, 368] on span "Log In" at bounding box center [784, 364] width 24 height 9
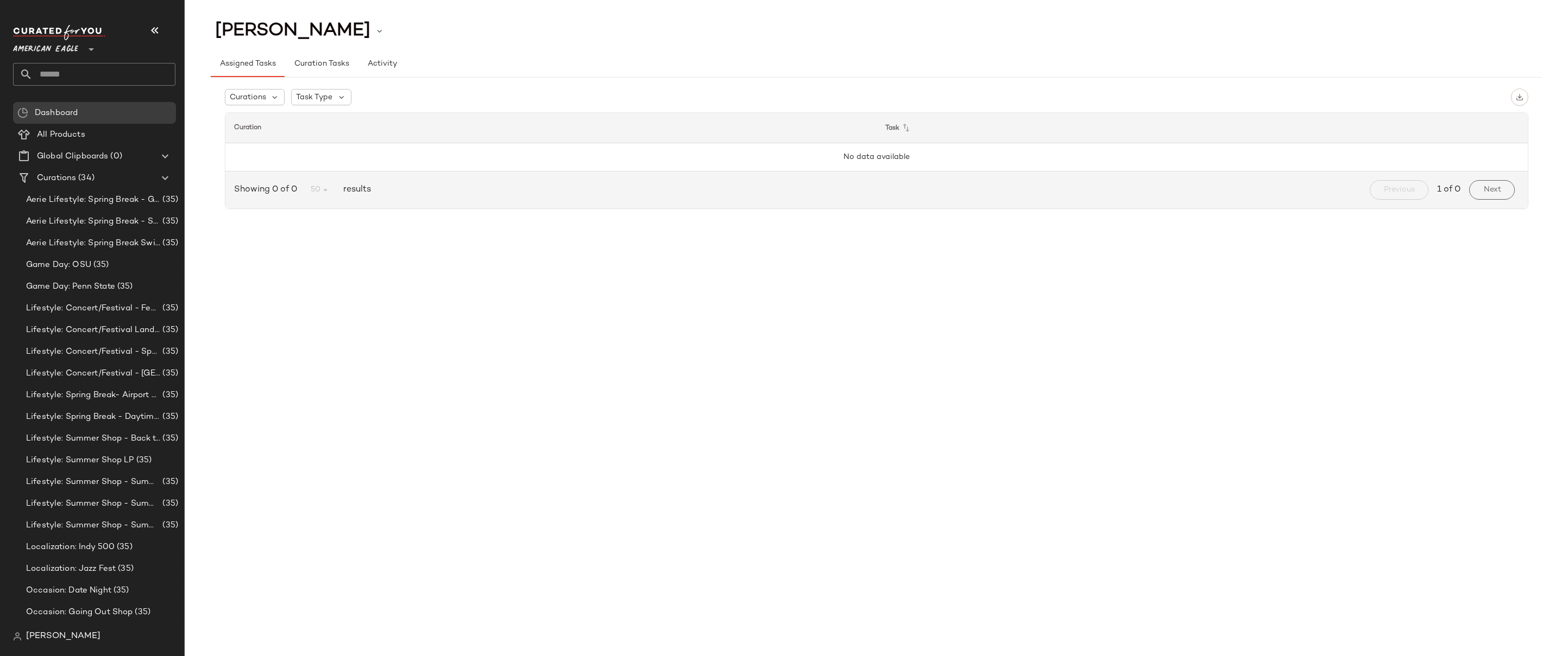
click at [384, 241] on div "CHANELLE LEADLEY Assigned Tasks Curation Tasks Activity Curations Task Type Cur…" at bounding box center [876, 337] width 1383 height 639
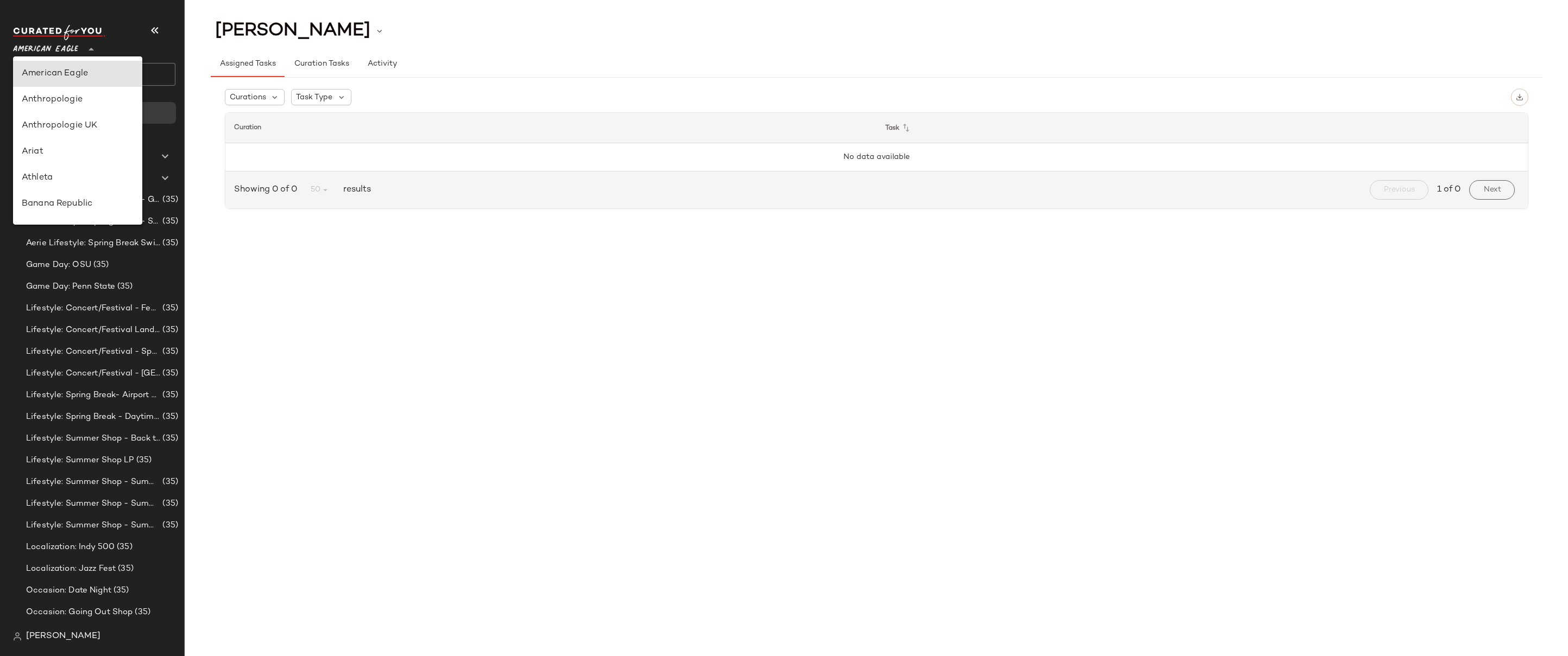
click at [57, 49] on span "American Eagle" at bounding box center [45, 46] width 65 height 20
